Goal: Complete Application Form: Complete application form

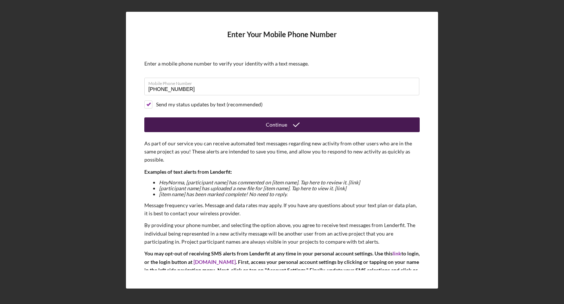
click at [270, 125] on div "Continue" at bounding box center [276, 124] width 21 height 15
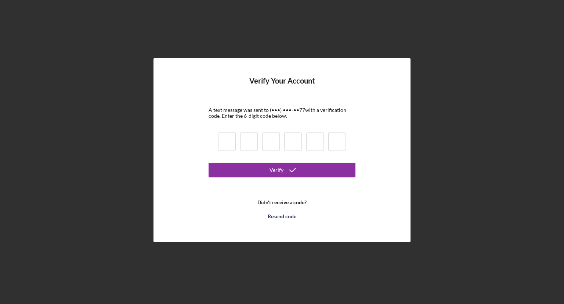
click at [226, 140] on input at bounding box center [227, 141] width 18 height 18
type input "9"
type input "7"
type input "1"
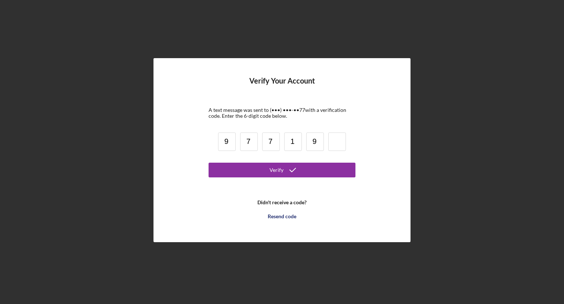
type input "9"
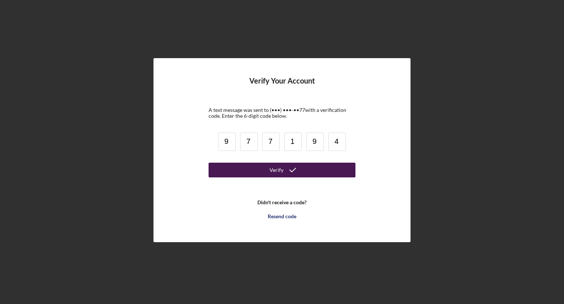
type input "4"
click at [266, 169] on button "Verify" at bounding box center [282, 169] width 147 height 15
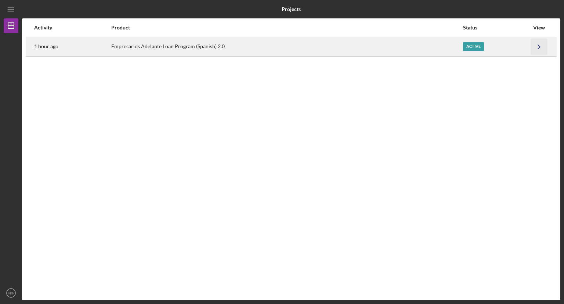
click at [540, 46] on icon "Icon/Navigate" at bounding box center [539, 46] width 17 height 17
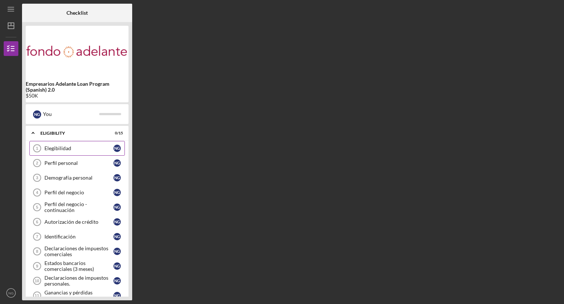
click at [54, 149] on div "Elegibilidad" at bounding box center [78, 148] width 69 height 6
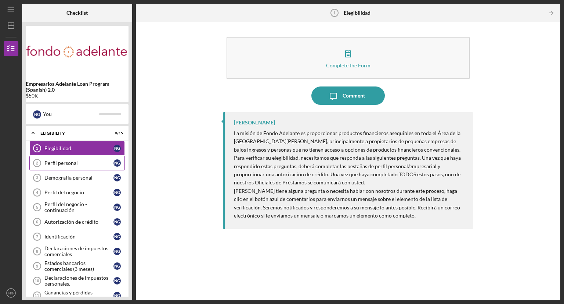
click at [59, 164] on div "Perfil personal" at bounding box center [78, 163] width 69 height 6
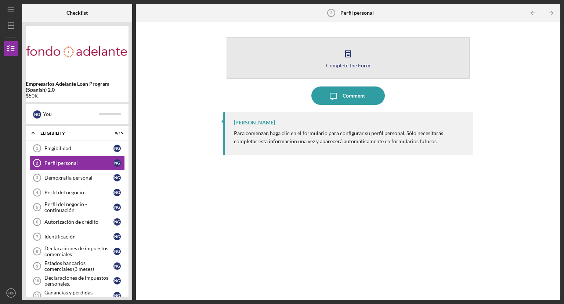
click at [351, 68] on button "Complete the Form Form" at bounding box center [348, 58] width 243 height 42
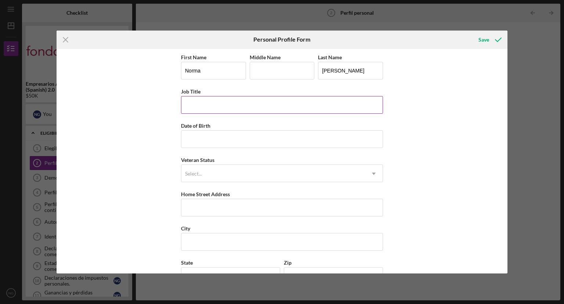
drag, startPoint x: 351, startPoint y: 68, endPoint x: 206, endPoint y: 104, distance: 149.6
click at [206, 104] on input "Job Title" at bounding box center [282, 105] width 202 height 18
click at [187, 104] on input "owner (Director)" at bounding box center [282, 105] width 202 height 18
type input "Owner (Director)"
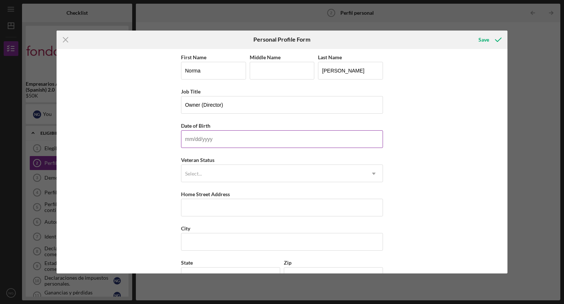
click at [206, 141] on input "Date of Birth" at bounding box center [282, 139] width 202 height 18
type input "[DATE]"
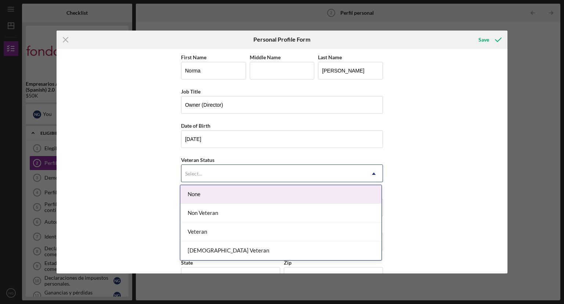
click at [375, 172] on icon "Icon/Dropdown Arrow" at bounding box center [374, 174] width 18 height 18
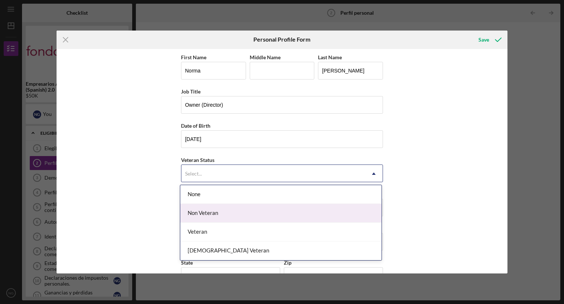
click at [350, 213] on div "Non Veteran" at bounding box center [280, 213] width 201 height 19
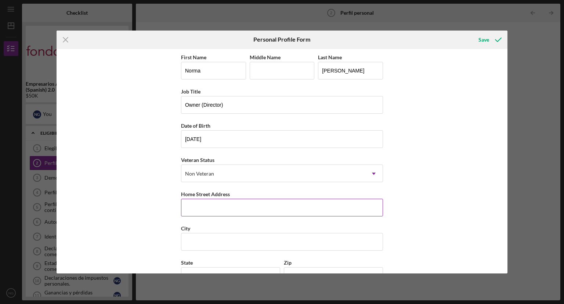
click at [209, 209] on input "Home Street Address" at bounding box center [282, 207] width 202 height 18
type input "[STREET_ADDRESS]"
click at [191, 239] on input "City" at bounding box center [282, 242] width 202 height 18
type input "[GEOGRAPHIC_DATA]"
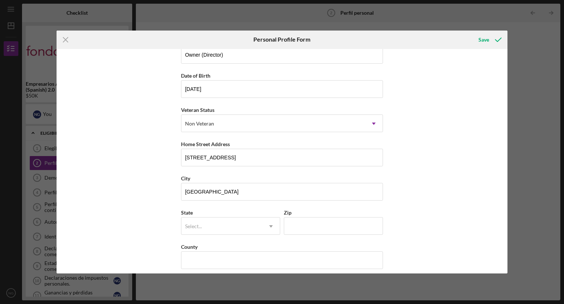
scroll to position [55, 0]
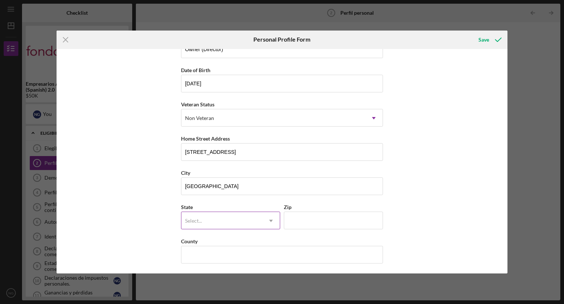
click at [272, 222] on icon "Icon/Dropdown Arrow" at bounding box center [271, 221] width 18 height 18
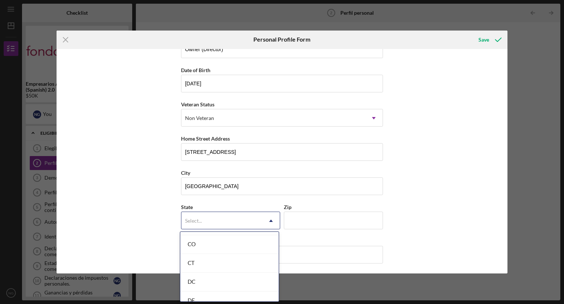
scroll to position [197, 0]
click at [238, 249] on div "CA" at bounding box center [229, 249] width 98 height 19
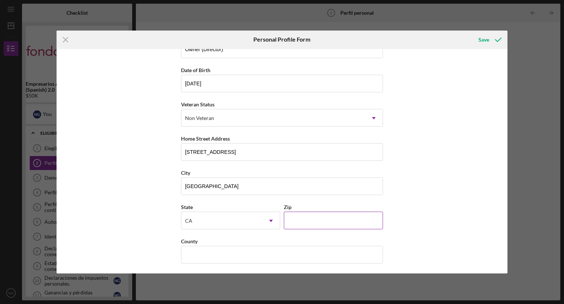
click at [306, 222] on input "Zip" at bounding box center [333, 220] width 99 height 18
type input "98608"
click at [223, 255] on input "County" at bounding box center [282, 254] width 202 height 18
type input "Alameda"
click at [462, 153] on div "First Name [PERSON_NAME] Middle Name Last Name [PERSON_NAME] Job Title Owner (D…" at bounding box center [283, 161] width 452 height 225
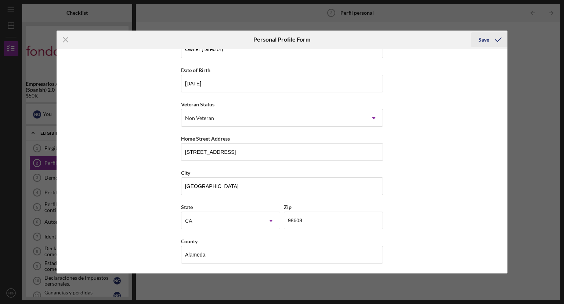
click at [485, 43] on div "Save" at bounding box center [484, 39] width 11 height 15
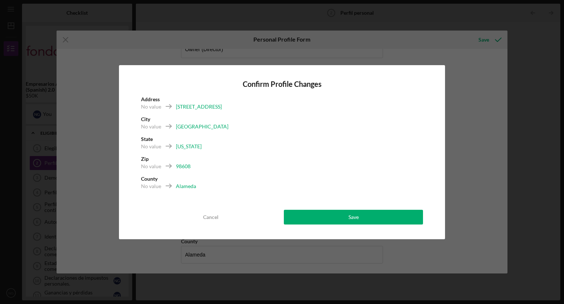
click at [188, 165] on div "98608" at bounding box center [183, 165] width 15 height 7
click at [190, 164] on div "98608" at bounding box center [183, 165] width 15 height 7
click at [187, 168] on div "98608" at bounding box center [183, 165] width 15 height 7
click at [181, 165] on div "98608" at bounding box center [183, 165] width 15 height 7
click at [181, 166] on div "98608" at bounding box center [183, 165] width 15 height 7
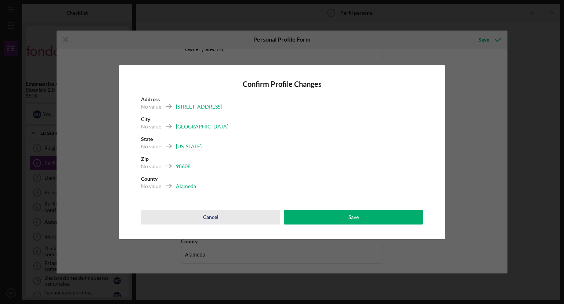
click at [205, 218] on div "Cancel" at bounding box center [210, 216] width 15 height 15
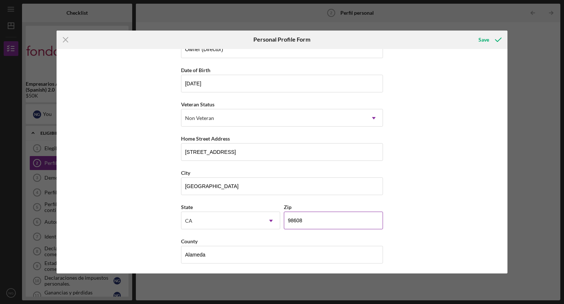
click at [293, 218] on input "98608" at bounding box center [333, 220] width 99 height 18
type input "94608"
click at [483, 40] on div "Save" at bounding box center [484, 39] width 11 height 15
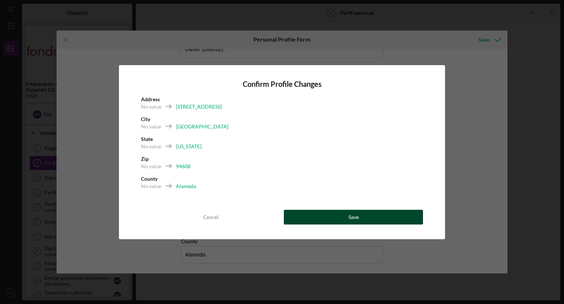
click at [345, 219] on button "Save" at bounding box center [353, 216] width 139 height 15
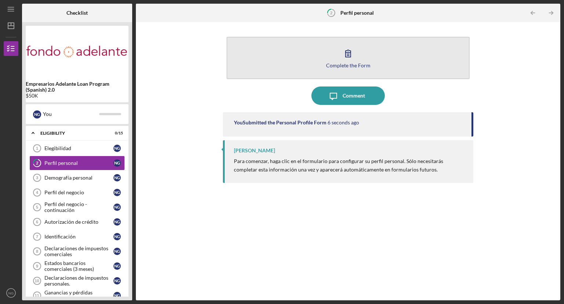
click at [324, 66] on button "Complete the Form Form" at bounding box center [348, 58] width 243 height 42
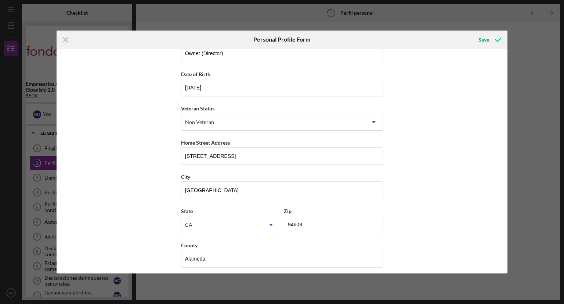
scroll to position [55, 0]
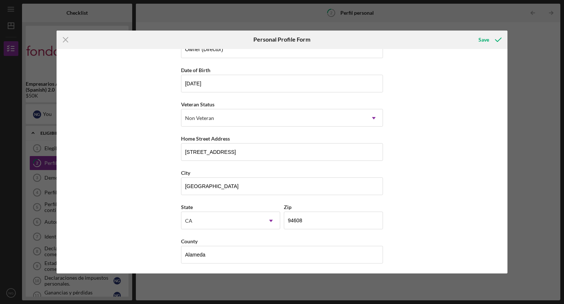
click at [483, 51] on div "First Name [PERSON_NAME] Middle Name Last Name [PERSON_NAME] Job Title Owner (D…" at bounding box center [283, 161] width 452 height 225
click at [489, 42] on div "Save" at bounding box center [484, 39] width 11 height 15
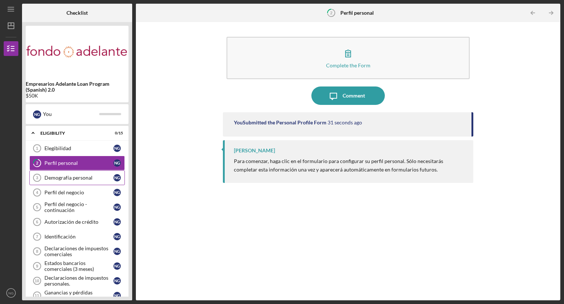
click at [94, 178] on div "Demografía personal" at bounding box center [78, 178] width 69 height 6
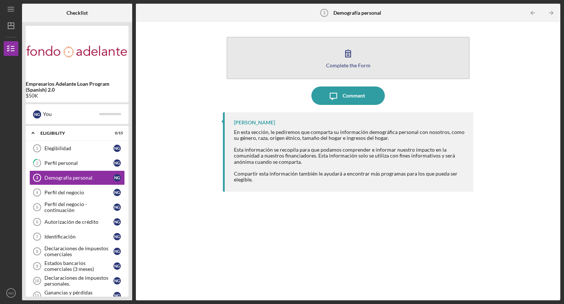
click at [351, 57] on icon "button" at bounding box center [348, 53] width 5 height 7
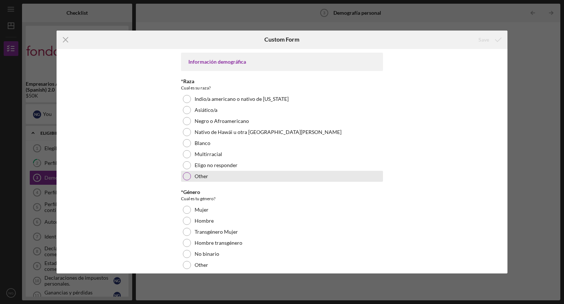
drag, startPoint x: 197, startPoint y: 172, endPoint x: 187, endPoint y: 176, distance: 10.9
click at [187, 176] on div at bounding box center [187, 176] width 8 height 8
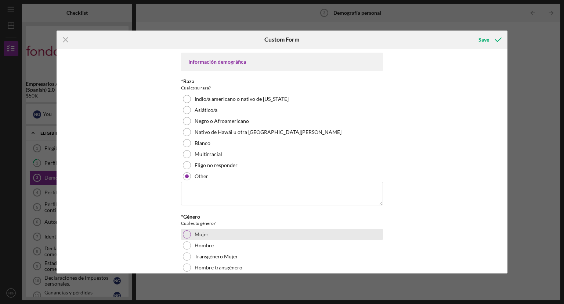
click at [187, 232] on div at bounding box center [187, 234] width 8 height 8
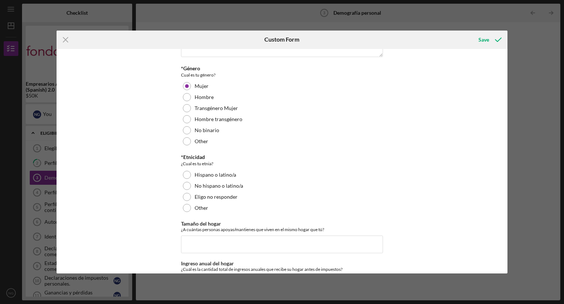
scroll to position [153, 0]
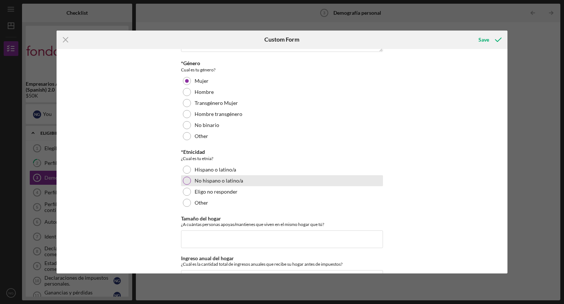
click at [182, 177] on div "No hispano o latino/a" at bounding box center [282, 180] width 202 height 11
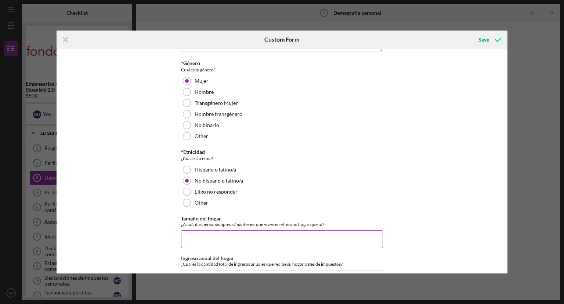
click at [197, 242] on input "Tamaño del hogar" at bounding box center [282, 239] width 202 height 18
type input "3"
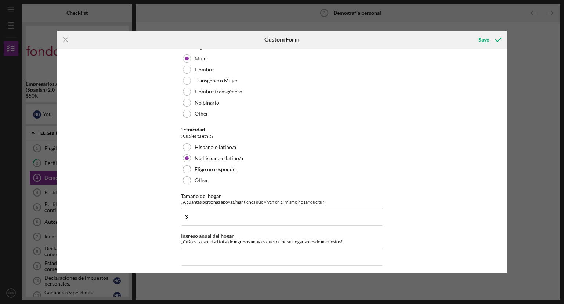
scroll to position [178, 0]
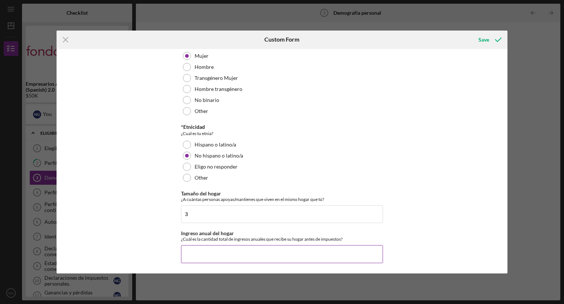
click at [188, 253] on input "Ingreso anual del hogar" at bounding box center [282, 254] width 202 height 18
type input "$60,000"
click at [476, 52] on div "Información demográfica *Raza Cual es su raza? [DEMOGRAPHIC_DATA]/a [DEMOGRAPHI…" at bounding box center [283, 161] width 452 height 225
click at [486, 39] on div "Save" at bounding box center [484, 39] width 11 height 15
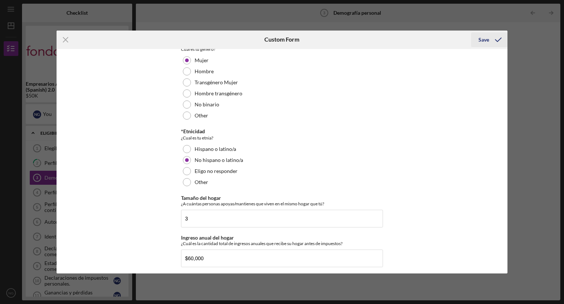
scroll to position [132, 0]
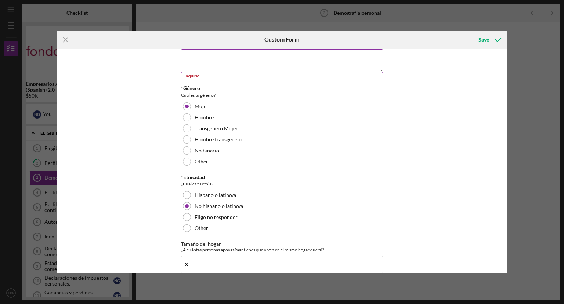
click at [200, 63] on textarea at bounding box center [282, 61] width 202 height 24
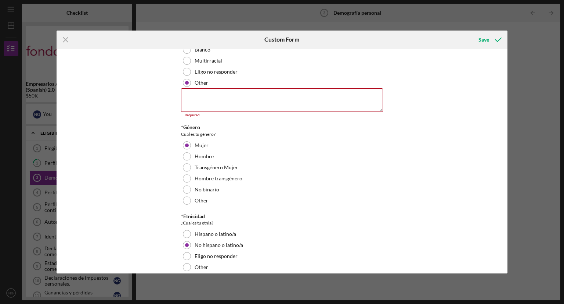
scroll to position [88, 0]
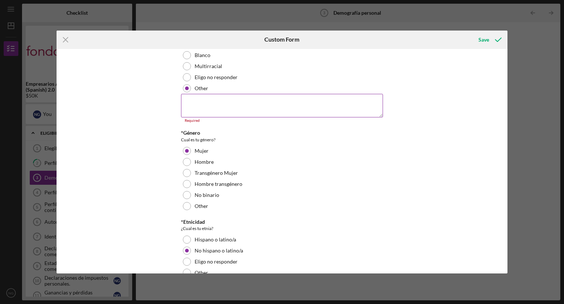
click at [197, 100] on textarea at bounding box center [282, 106] width 202 height 24
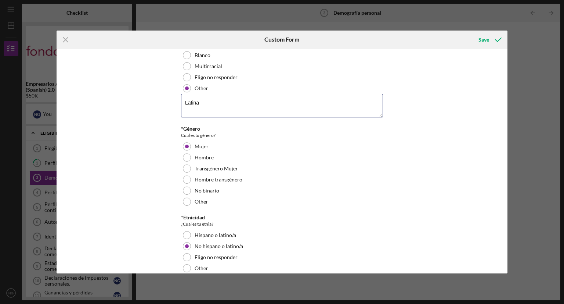
type textarea "Latina"
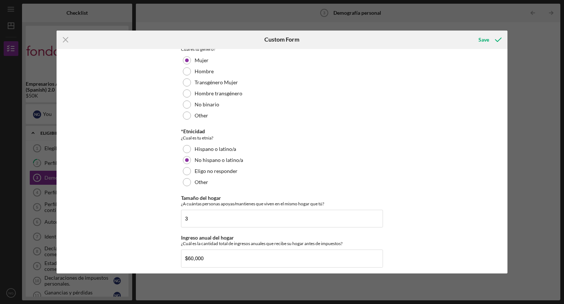
scroll to position [178, 0]
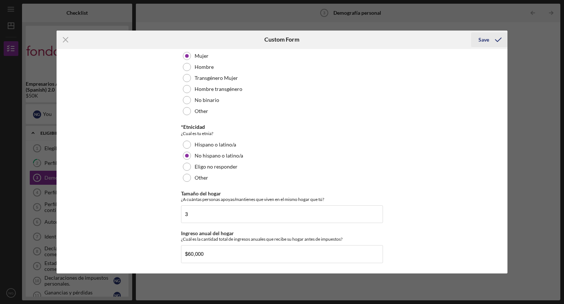
click at [484, 39] on div "Save" at bounding box center [484, 39] width 11 height 15
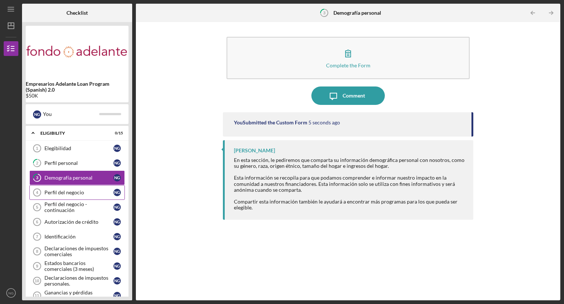
click at [76, 191] on div "Perfil del negocio" at bounding box center [78, 192] width 69 height 6
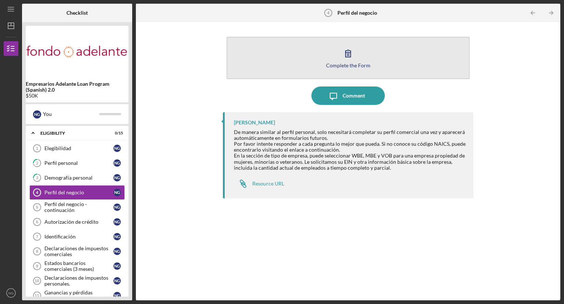
click at [344, 59] on icon "button" at bounding box center [348, 53] width 18 height 18
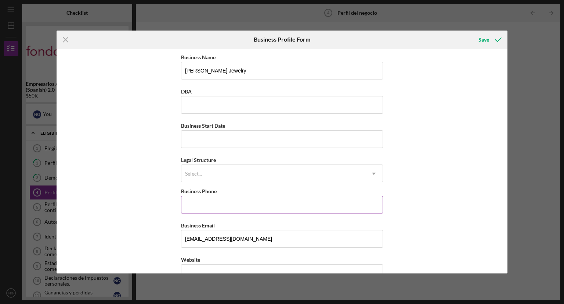
click at [191, 206] on input "Business Phone" at bounding box center [282, 205] width 202 height 18
type input "[PHONE_NUMBER]"
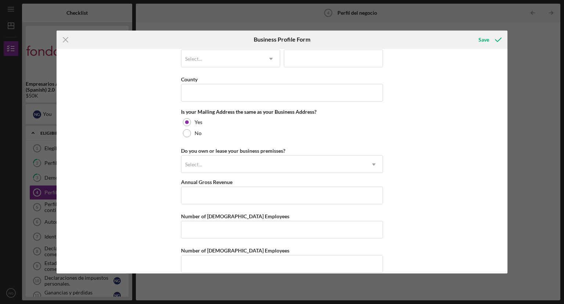
scroll to position [525, 0]
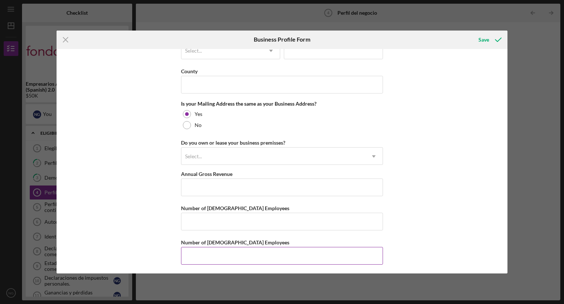
drag, startPoint x: 190, startPoint y: 254, endPoint x: 187, endPoint y: 257, distance: 4.7
click at [187, 257] on input "Number of [DEMOGRAPHIC_DATA] Employees" at bounding box center [282, 256] width 202 height 18
type input "2"
click at [193, 218] on input "Number of [DEMOGRAPHIC_DATA] Employees" at bounding box center [282, 221] width 202 height 18
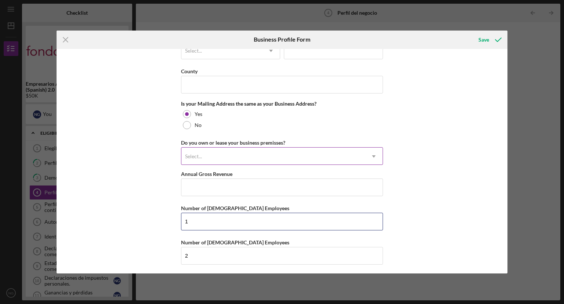
type input "1"
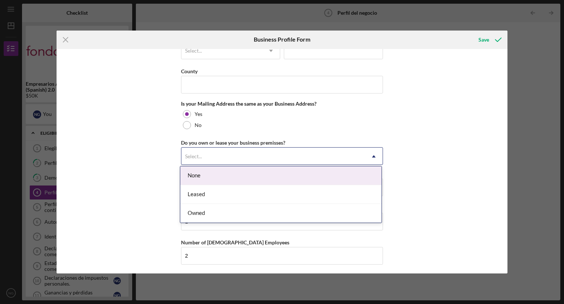
click at [372, 153] on icon "Icon/Dropdown Arrow" at bounding box center [374, 156] width 18 height 18
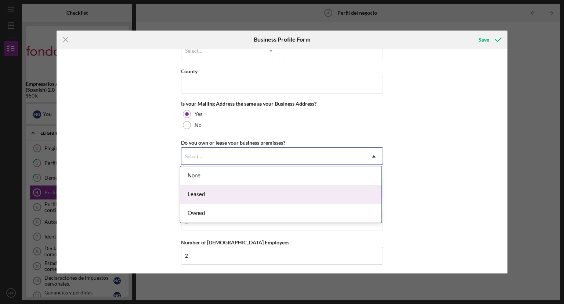
click at [200, 194] on div "Leased" at bounding box center [280, 194] width 201 height 19
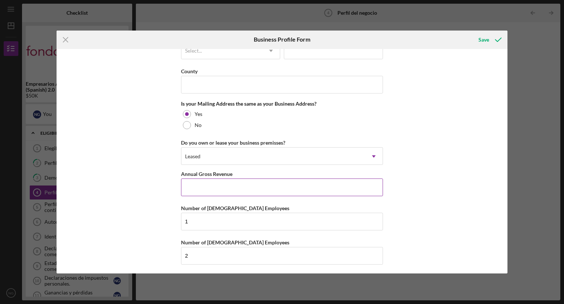
click at [183, 190] on input "Annual Gross Revenue" at bounding box center [282, 187] width 202 height 18
type input "$60,000"
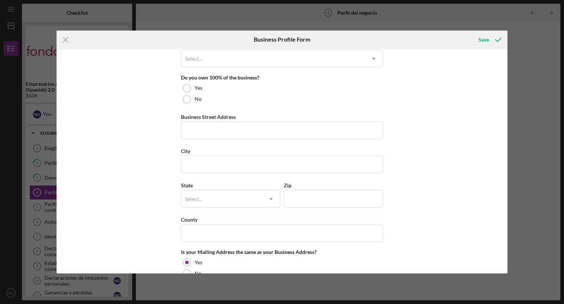
scroll to position [372, 0]
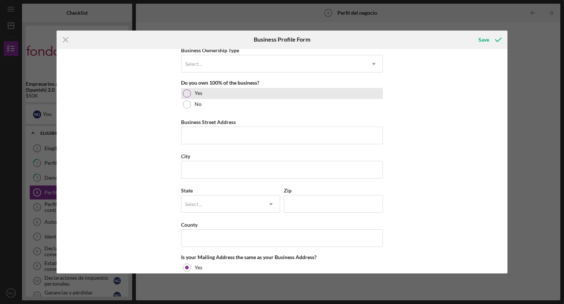
click at [187, 90] on div at bounding box center [187, 93] width 8 height 8
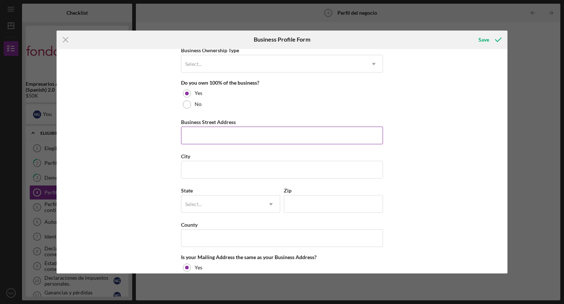
click at [186, 139] on input "Business Street Address" at bounding box center [282, 135] width 202 height 18
type input "[STREET_ADDRESS]"
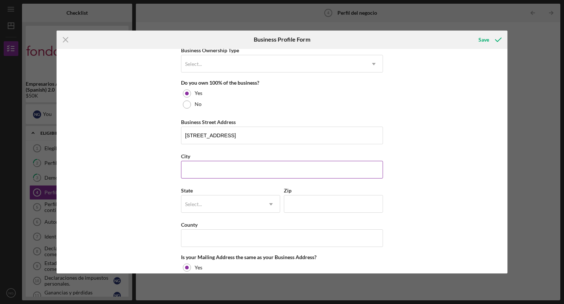
click at [193, 165] on input "City" at bounding box center [282, 170] width 202 height 18
type input "[GEOGRAPHIC_DATA]"
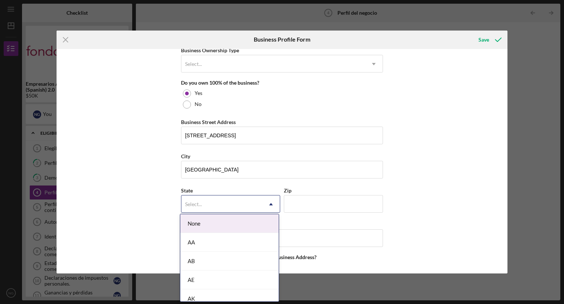
click at [270, 200] on icon "Icon/Dropdown Arrow" at bounding box center [271, 204] width 18 height 18
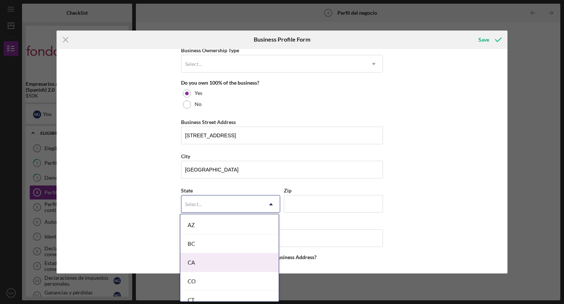
click at [227, 263] on div "CA" at bounding box center [229, 262] width 98 height 19
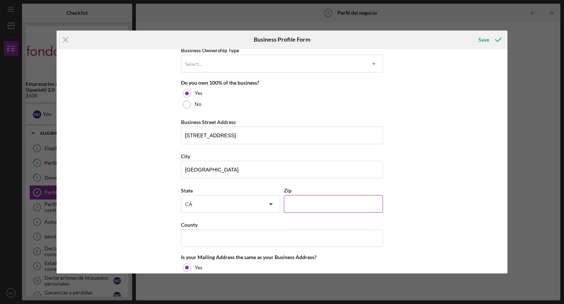
click at [298, 204] on input "Zip" at bounding box center [333, 204] width 99 height 18
type input "94608"
click at [197, 237] on input "County" at bounding box center [282, 238] width 202 height 18
type input "Alameda"
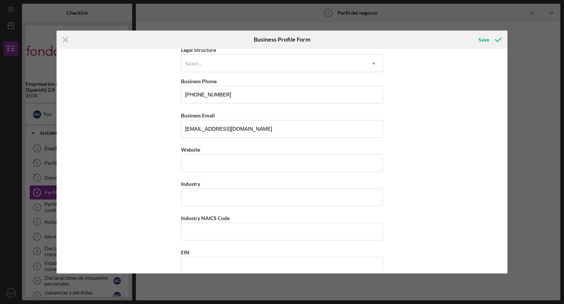
scroll to position [106, 0]
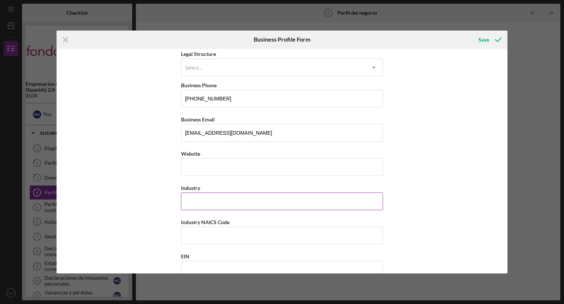
click at [184, 203] on input "Industry" at bounding box center [282, 201] width 202 height 18
type input "Jewelry"
drag, startPoint x: 508, startPoint y: 129, endPoint x: 509, endPoint y: 116, distance: 13.2
click at [509, 116] on div "Icon/Menu Close Business Profile Form Save Business Name [PERSON_NAME] Jewelry …" at bounding box center [282, 152] width 564 height 304
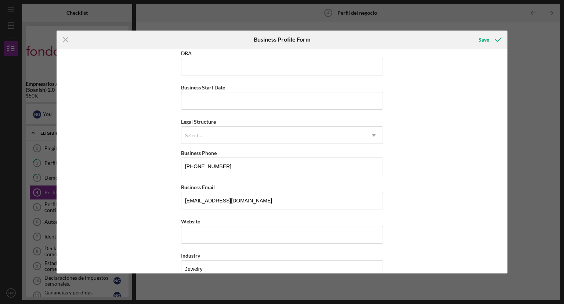
scroll to position [39, 0]
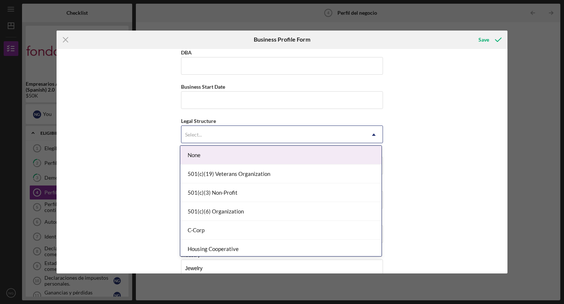
click at [373, 132] on icon "Icon/Dropdown Arrow" at bounding box center [374, 135] width 18 height 18
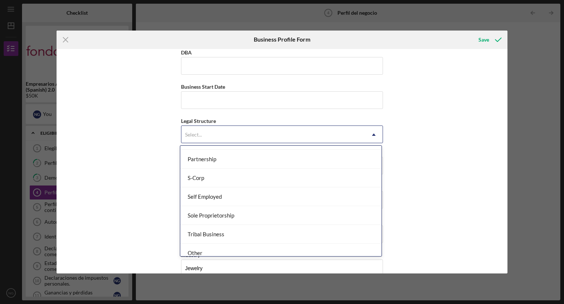
scroll to position [170, 0]
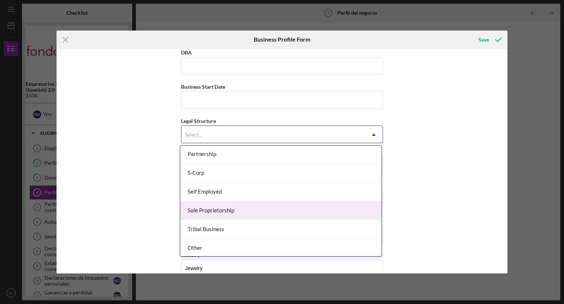
click at [222, 210] on div "Sole Proprietorship" at bounding box center [280, 210] width 201 height 19
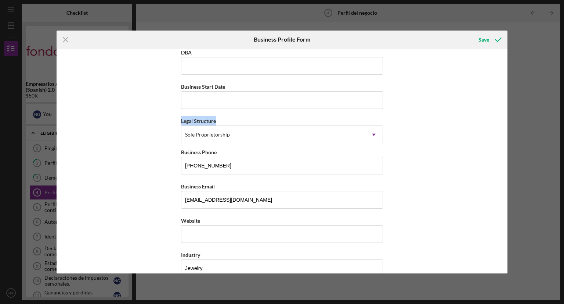
drag, startPoint x: 505, startPoint y: 123, endPoint x: 493, endPoint y: 107, distance: 20.4
click at [493, 107] on div "Business Name [PERSON_NAME] DBA Business Start Date Legal Structure Sole Propri…" at bounding box center [283, 161] width 452 height 225
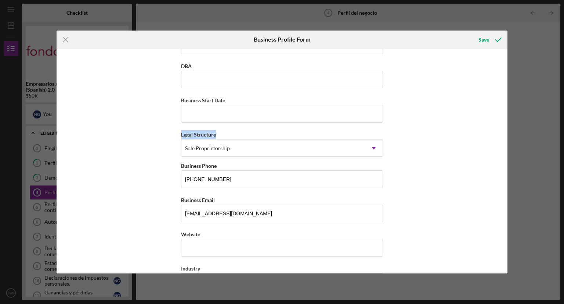
scroll to position [24, 0]
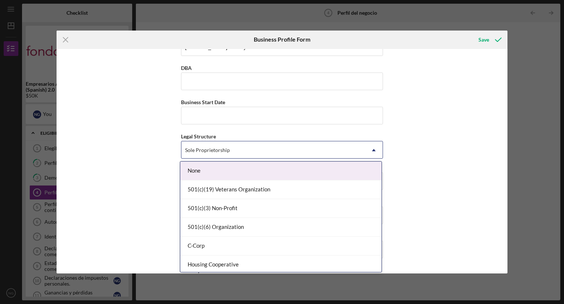
click at [374, 152] on icon "Icon/Dropdown Arrow" at bounding box center [374, 150] width 18 height 18
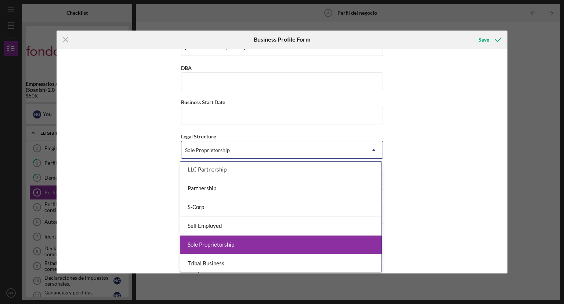
scroll to position [148, 0]
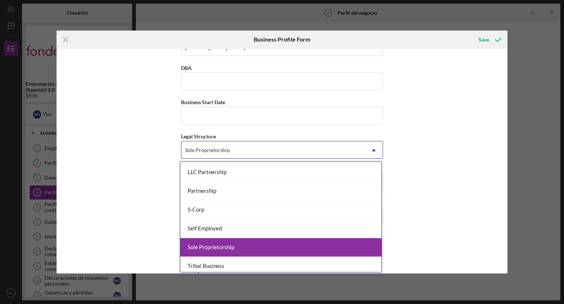
click at [332, 248] on div "Sole Proprietorship" at bounding box center [280, 247] width 201 height 19
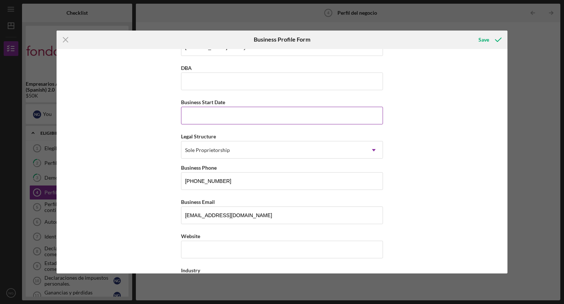
click at [204, 112] on input "Business Start Date" at bounding box center [282, 116] width 202 height 18
type input "[DATE]"
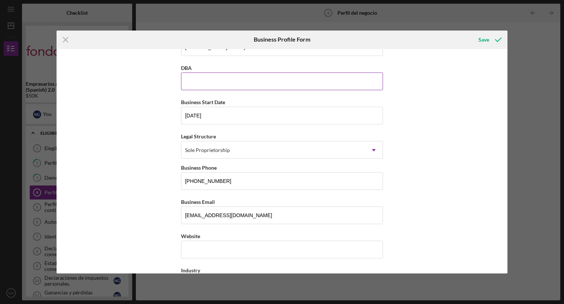
click at [189, 85] on input "DBA" at bounding box center [282, 81] width 202 height 18
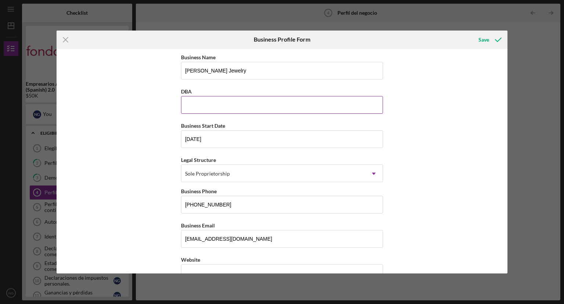
click at [184, 99] on input "DBA" at bounding box center [282, 105] width 202 height 18
type input "258573152-00001"
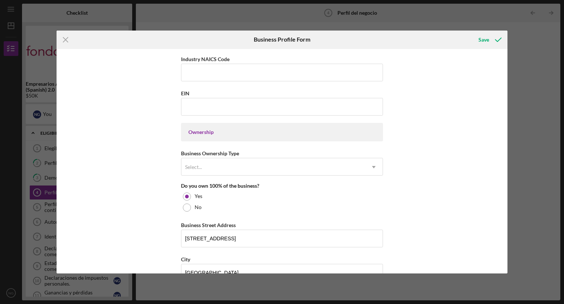
scroll to position [270, 0]
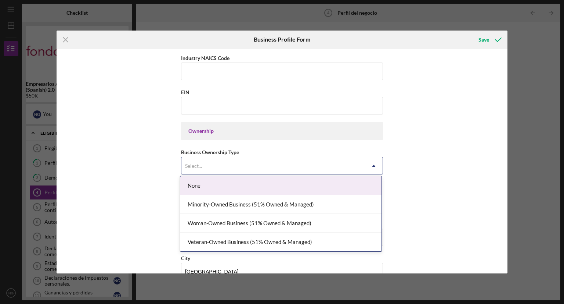
click at [372, 168] on icon "Icon/Dropdown Arrow" at bounding box center [374, 166] width 18 height 18
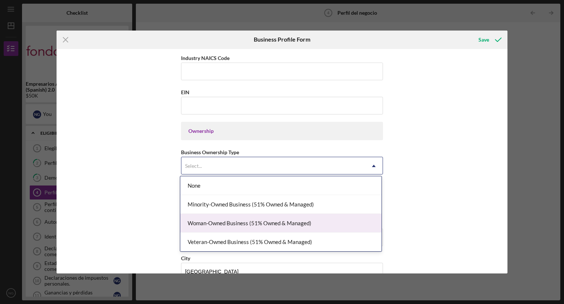
click at [288, 228] on div "Woman-Owned Business (51% Owned & Managed)" at bounding box center [280, 223] width 201 height 19
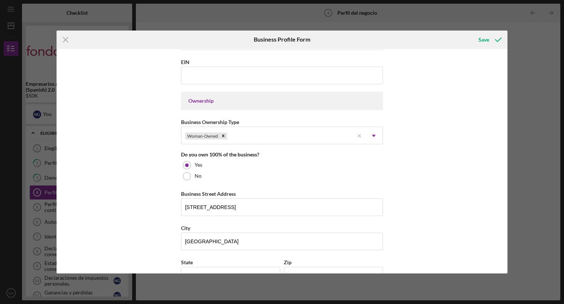
scroll to position [303, 0]
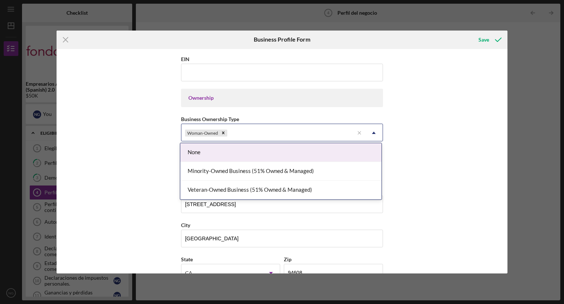
click at [372, 130] on icon "Icon/Dropdown Arrow" at bounding box center [374, 133] width 18 height 18
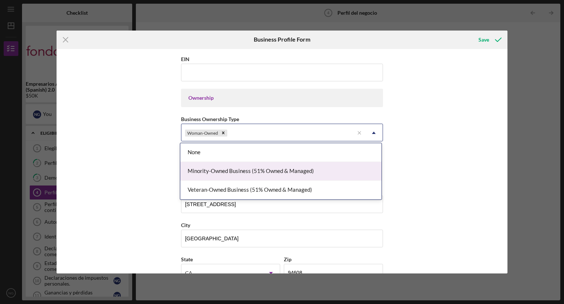
click at [267, 169] on div "Minority-Owned Business (51% Owned & Managed)" at bounding box center [280, 171] width 201 height 19
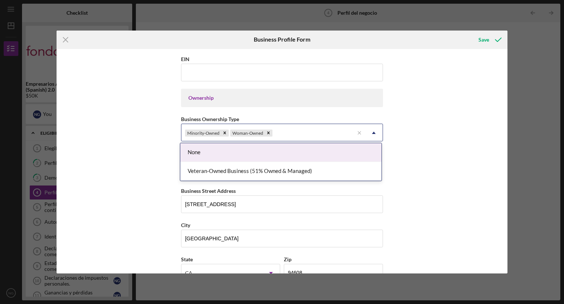
click at [371, 129] on icon "Icon/Dropdown Arrow" at bounding box center [374, 133] width 18 height 18
click at [440, 166] on div "Business Name [PERSON_NAME] DBA 258573152-00001 Business Start Date [DATE] Lega…" at bounding box center [283, 161] width 452 height 225
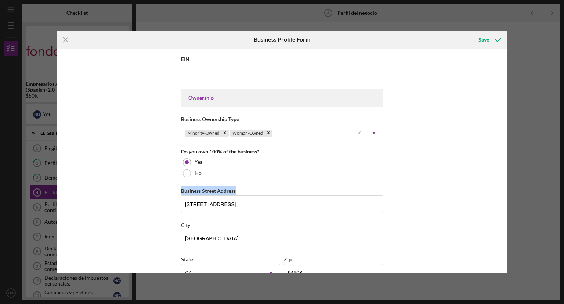
drag, startPoint x: 505, startPoint y: 175, endPoint x: 510, endPoint y: 191, distance: 17.0
click at [510, 191] on div "Icon/Menu Close Business Profile Form Save Business Name [PERSON_NAME] DBA 2585…" at bounding box center [282, 152] width 564 height 304
click at [450, 162] on div "Business Name [PERSON_NAME] Jewelry DBA 258573152-00001 Business Start Date [DA…" at bounding box center [283, 161] width 452 height 225
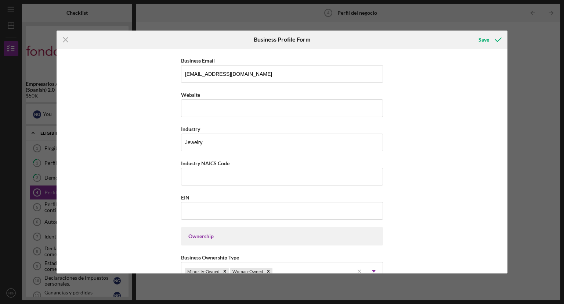
scroll to position [158, 0]
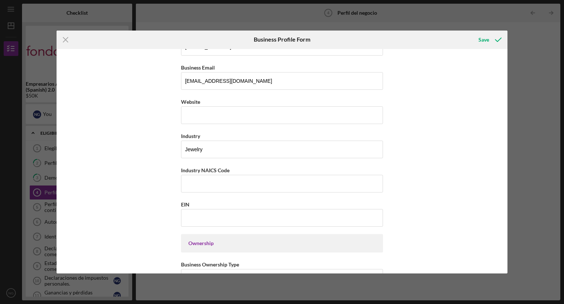
click at [496, 134] on div "Business Name [PERSON_NAME] Jewelry DBA 258573152-00001 Business Start Date [DA…" at bounding box center [283, 161] width 452 height 225
click at [512, 153] on div "Icon/Menu Close Business Profile Form Save Business Name [PERSON_NAME] DBA 2585…" at bounding box center [282, 152] width 564 height 304
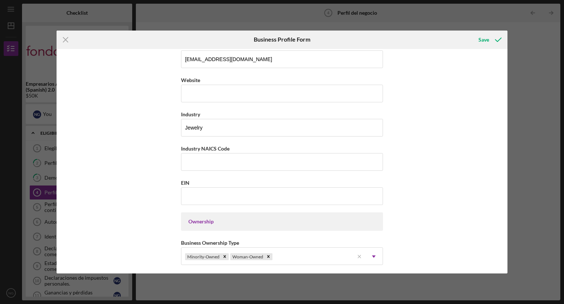
scroll to position [179, 0]
drag, startPoint x: 233, startPoint y: 146, endPoint x: 175, endPoint y: 146, distance: 58.8
click at [175, 146] on div "Business Name [PERSON_NAME] Jewelry DBA 258573152-00001 Business Start Date [DA…" at bounding box center [283, 161] width 452 height 225
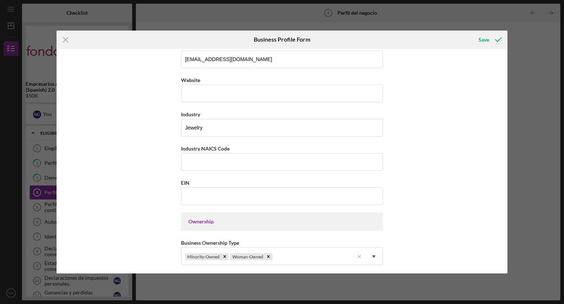
click at [175, 146] on div "Business Name [PERSON_NAME] Jewelry DBA 258573152-00001 Business Start Date [DA…" at bounding box center [283, 161] width 452 height 225
click at [188, 161] on input "Industry NAICS Code" at bounding box center [282, 162] width 202 height 18
drag, startPoint x: 223, startPoint y: 216, endPoint x: 215, endPoint y: 222, distance: 9.6
drag, startPoint x: 215, startPoint y: 222, endPoint x: 163, endPoint y: 165, distance: 76.7
click at [163, 165] on div "Business Name [PERSON_NAME] Jewelry DBA 258573152-00001 Business Start Date [DA…" at bounding box center [283, 161] width 452 height 225
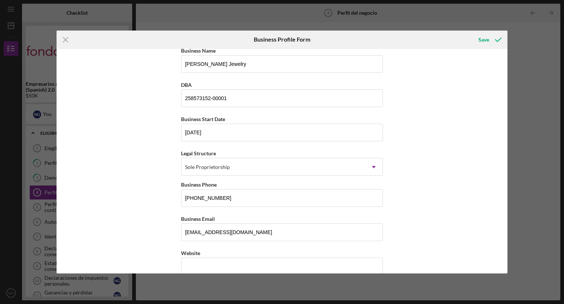
scroll to position [0, 0]
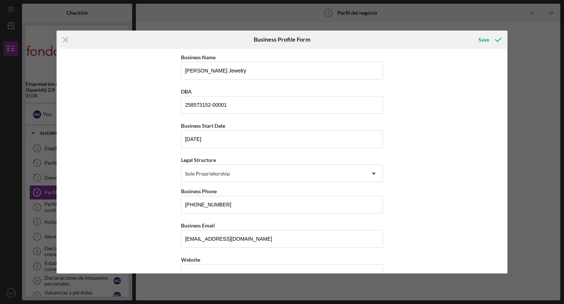
click at [473, 68] on div "Business Name [PERSON_NAME] Jewelry DBA 258573152-00001 Business Start Date [DA…" at bounding box center [283, 161] width 452 height 225
click at [231, 105] on input "258573152-00001" at bounding box center [282, 105] width 202 height 18
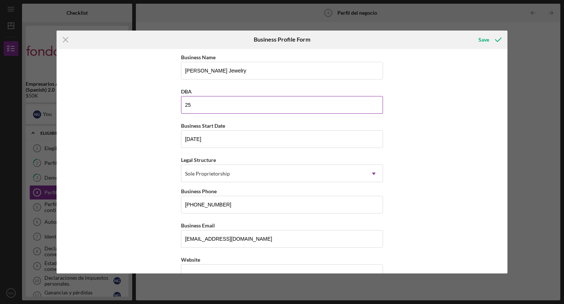
type input "2"
click at [508, 96] on div "Icon/Menu Close Business Profile Form Save Business Name [PERSON_NAME] Jewelry …" at bounding box center [282, 152] width 564 height 304
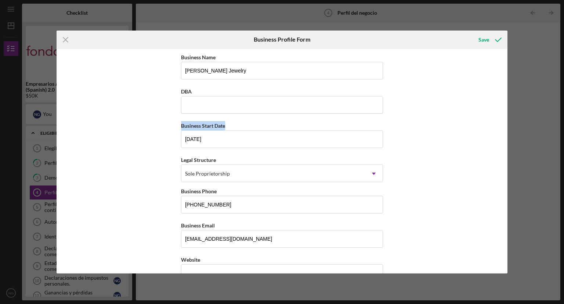
drag, startPoint x: 508, startPoint y: 96, endPoint x: 497, endPoint y: 138, distance: 43.7
click at [497, 138] on div "Icon/Menu Close Business Profile Form Save Business Name [PERSON_NAME] Jewelry …" at bounding box center [282, 152] width 564 height 304
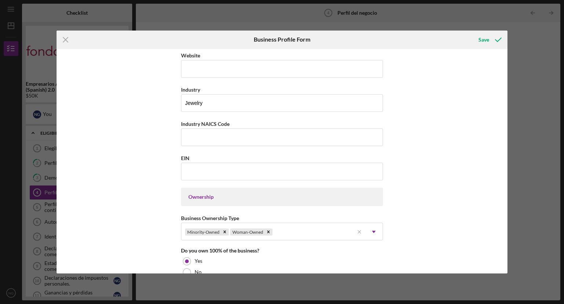
scroll to position [206, 0]
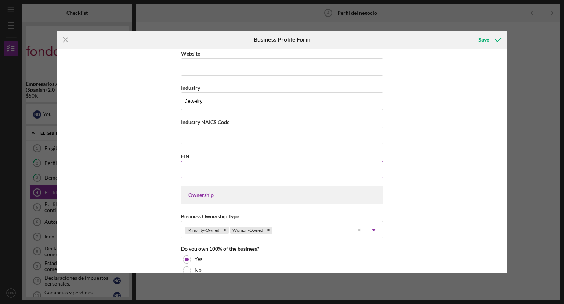
click at [185, 165] on input "EIN" at bounding box center [282, 170] width 202 height 18
type input "[US_EMPLOYER_IDENTIFICATION_NUMBER]"
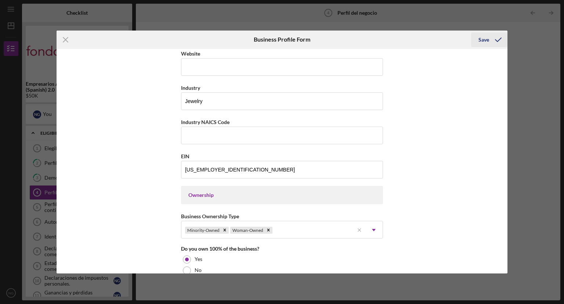
click at [481, 41] on div "Save" at bounding box center [484, 39] width 11 height 15
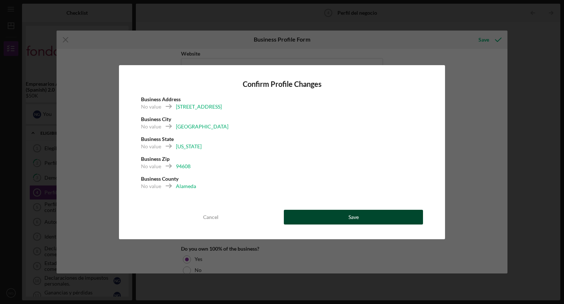
click at [335, 217] on button "Save" at bounding box center [353, 216] width 139 height 15
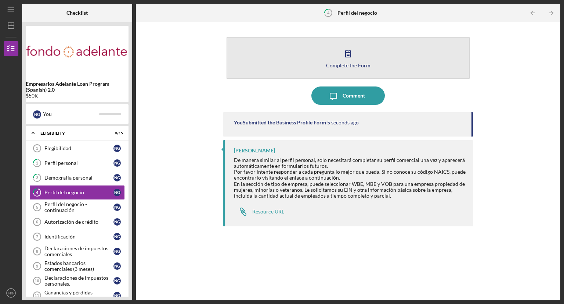
click at [353, 63] on div "Complete the Form" at bounding box center [348, 65] width 44 height 6
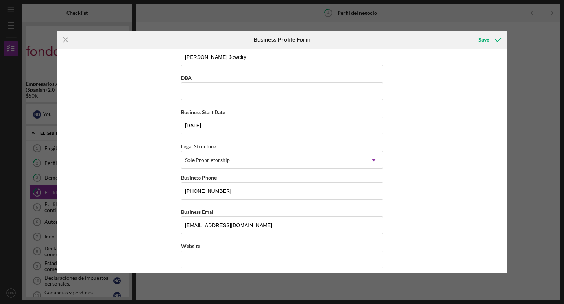
scroll to position [13, 0]
click at [53, 158] on div "Icon/Menu Close Business Profile Form Save Business Name [PERSON_NAME] Jewelry …" at bounding box center [282, 152] width 564 height 304
click at [191, 97] on input "DBA" at bounding box center [282, 92] width 202 height 18
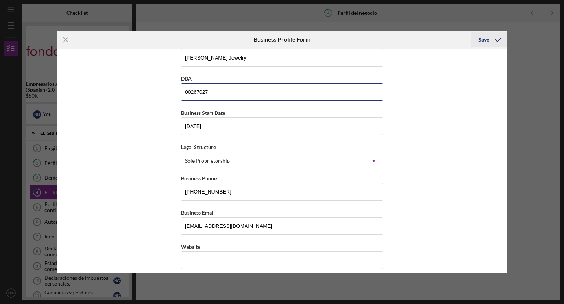
type input "00267027"
click at [486, 37] on div "Save" at bounding box center [484, 39] width 11 height 15
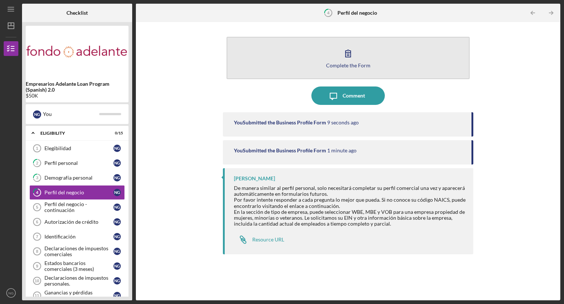
click at [349, 69] on button "Complete the Form Form" at bounding box center [348, 58] width 243 height 42
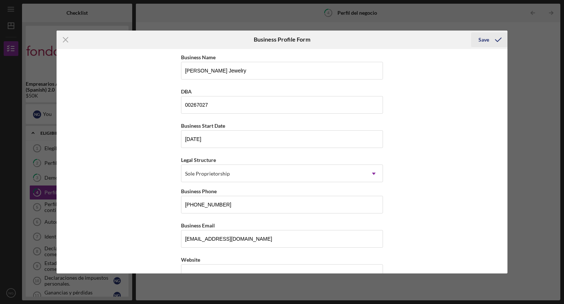
click at [488, 40] on div "Save" at bounding box center [484, 39] width 11 height 15
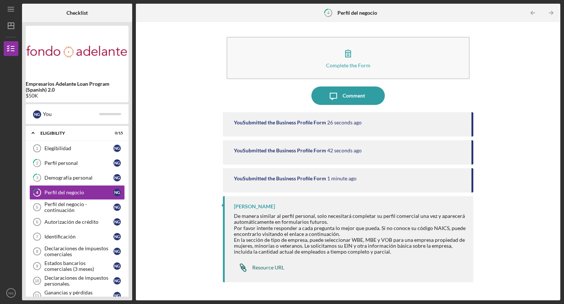
click at [269, 266] on div "Resource URL" at bounding box center [268, 267] width 32 height 6
click at [76, 206] on div "Perfil del negocio - continuación" at bounding box center [78, 207] width 69 height 12
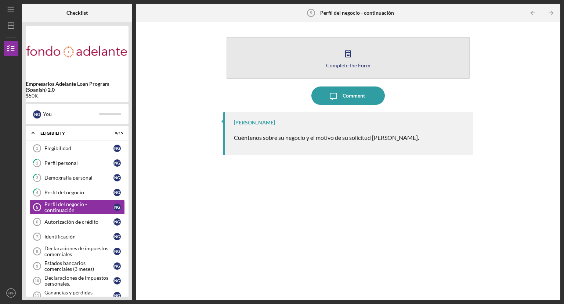
click at [328, 67] on div "Complete the Form" at bounding box center [348, 65] width 44 height 6
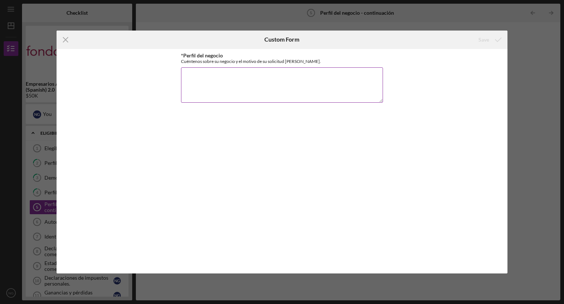
click at [192, 77] on textarea "*Perfil del negocio" at bounding box center [282, 84] width 202 height 35
click at [275, 75] on textarea "mis inicios fueron hace15 anos creando y elaborando joyeria artesanal" at bounding box center [282, 84] width 202 height 35
click at [371, 76] on textarea "mis inicios fueron hace15 anos creando,disenando y elaborando joyeria artesanal" at bounding box center [282, 84] width 202 height 35
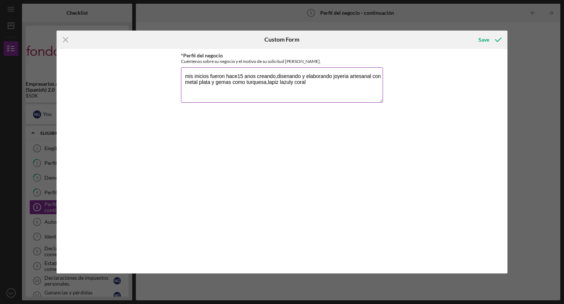
click at [295, 81] on textarea "mis inicios fueron hace15 anos creando,disenando y elaborando joyeria artesanal…" at bounding box center [282, 84] width 202 height 35
click at [307, 80] on textarea "mis inicios fueron hace15 anos creando,disenando y elaborando joyeria artesanal…" at bounding box center [282, 84] width 202 height 35
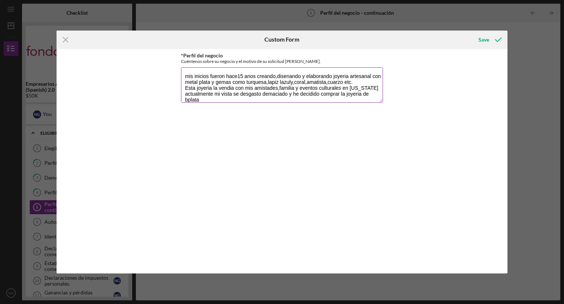
scroll to position [0, 0]
click at [187, 99] on textarea "mis inicios fueron hace15 anos creando,disenando y elaborando joyeria artesanal…" at bounding box center [282, 84] width 202 height 35
click at [369, 100] on textarea "mis inicios fueron hace15 anos creando,disenando y elaborando joyeria artesanal…" at bounding box center [282, 84] width 202 height 35
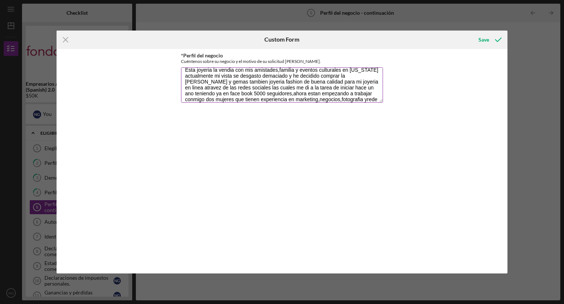
scroll to position [24, 0]
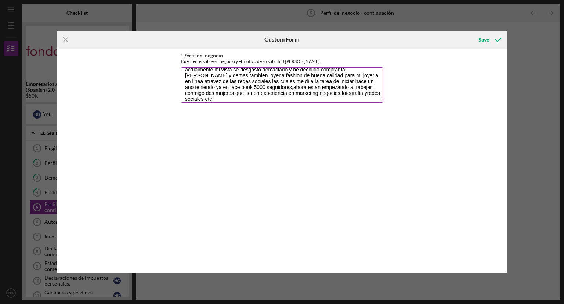
click at [187, 98] on textarea "mis inicios fueron hace15 anos creando,disenando y elaborando joyeria artesanal…" at bounding box center [282, 84] width 202 height 35
click at [228, 94] on textarea "mis inicios fueron hace15 anos creando,disenando y elaborando joyeria artesanal…" at bounding box center [282, 84] width 202 height 35
click at [226, 96] on textarea "mis inicios fueron hace15 anos creando,disenando y elaborando joyeria artesanal…" at bounding box center [282, 84] width 202 height 35
type textarea "mis inicios fueron hace15 anos creando,disenando y elaborando joyeria artesanal…"
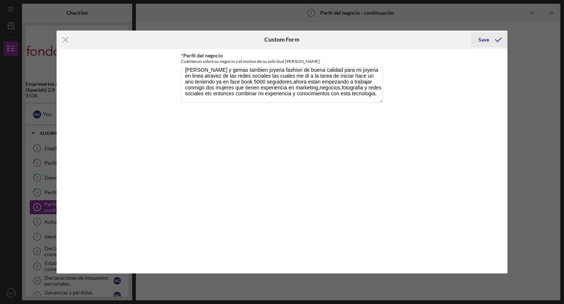
click at [484, 38] on div "Save" at bounding box center [484, 39] width 11 height 15
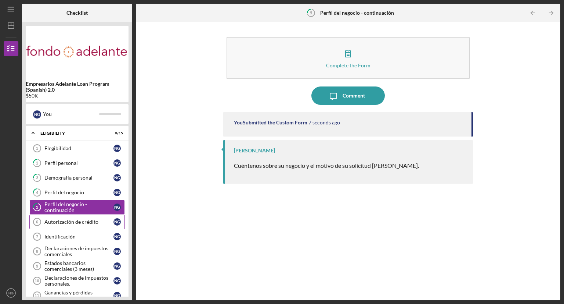
click at [90, 224] on link "Autorización de crédito 6 Autorización de crédito N G" at bounding box center [77, 221] width 96 height 15
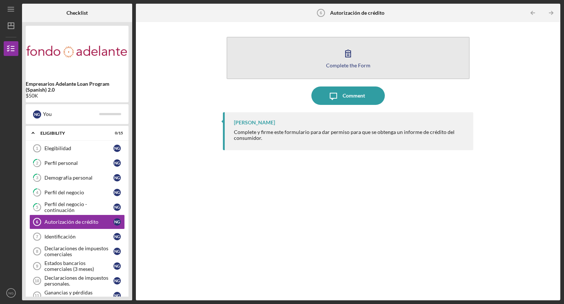
click at [331, 58] on button "Complete the Form Form" at bounding box center [348, 58] width 243 height 42
